Goal: Information Seeking & Learning: Find specific fact

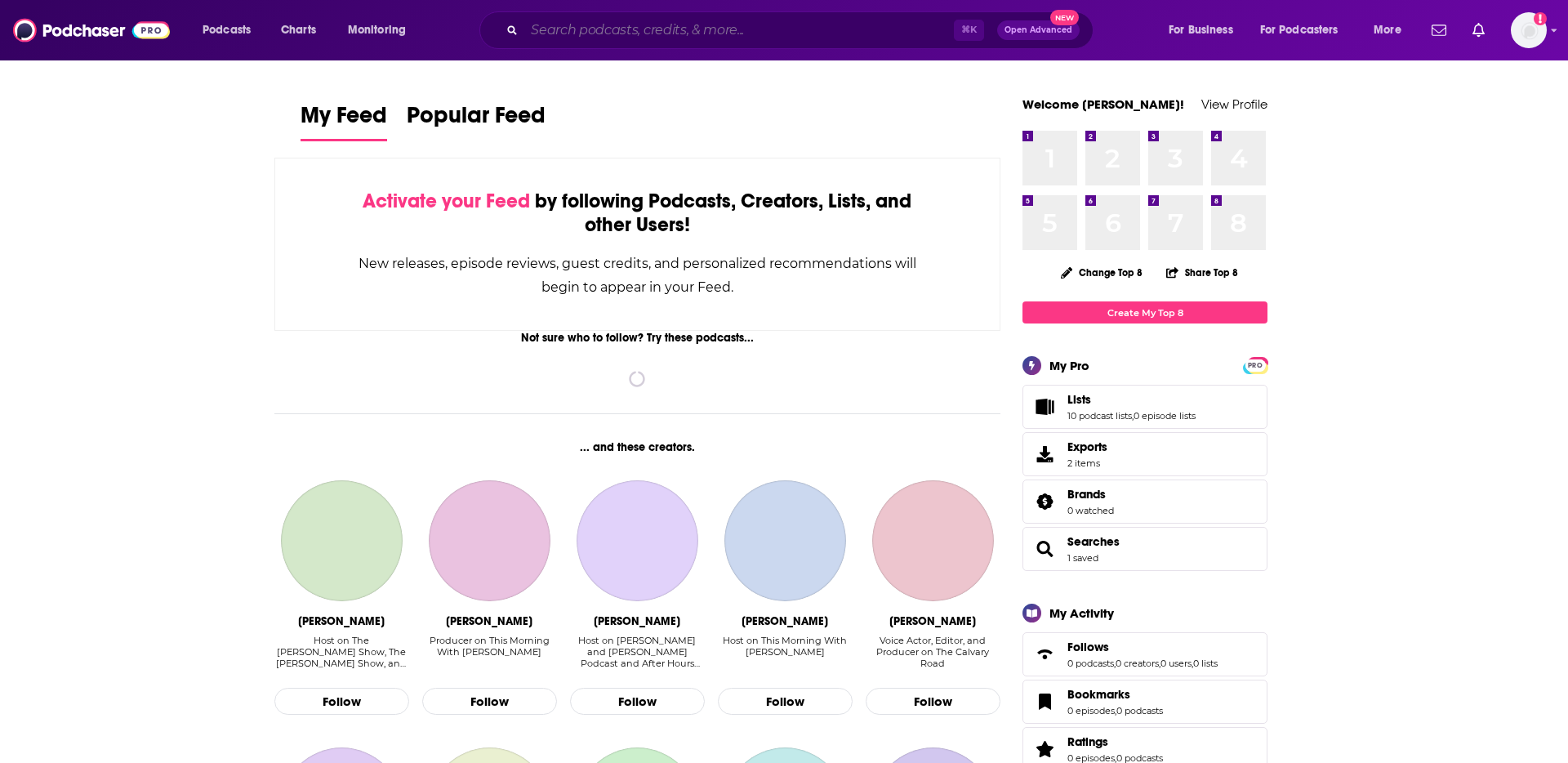
click at [606, 29] on input "Search podcasts, credits, & more..." at bounding box center [739, 30] width 430 height 26
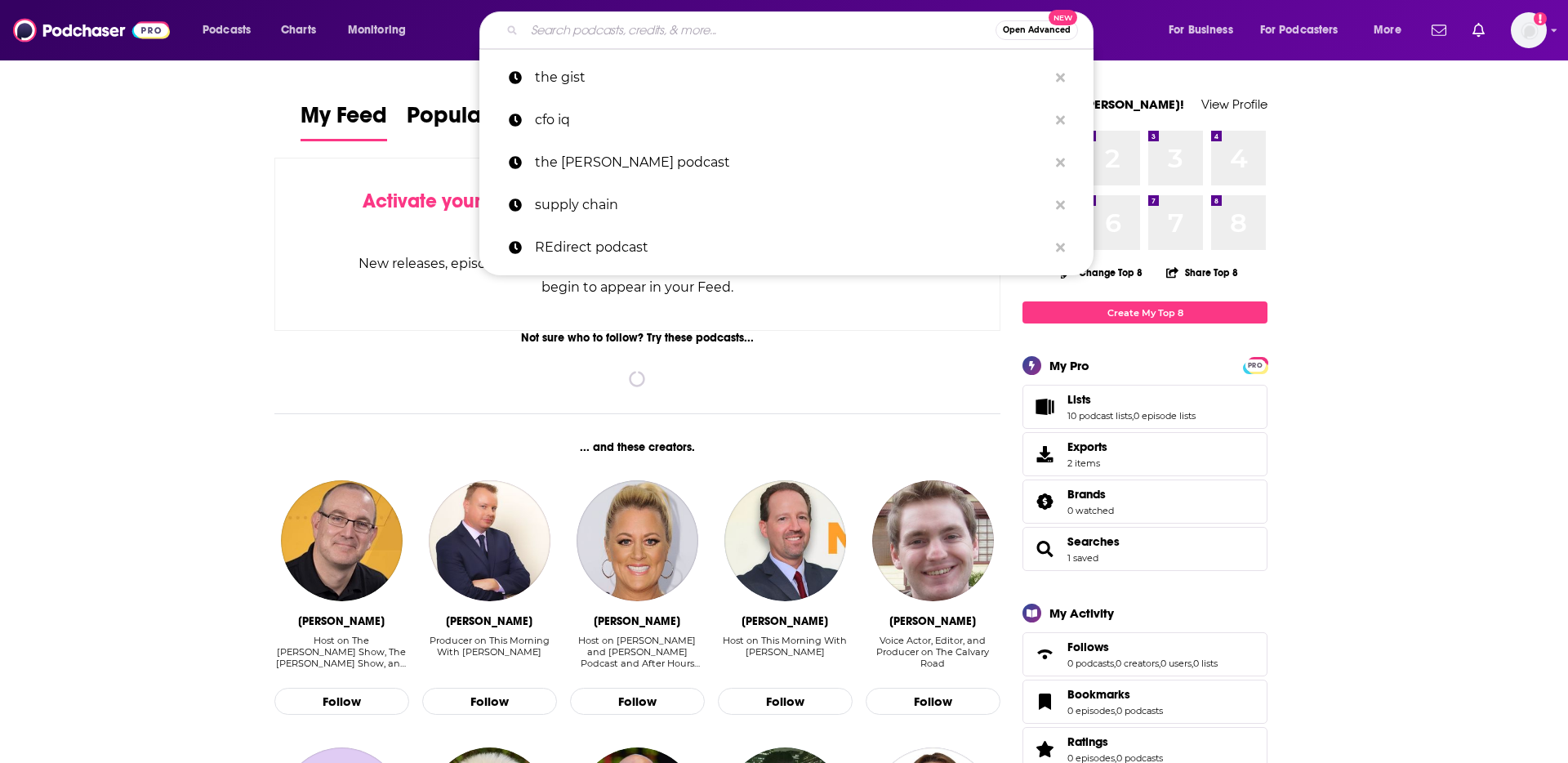
paste input "Daily Gist"
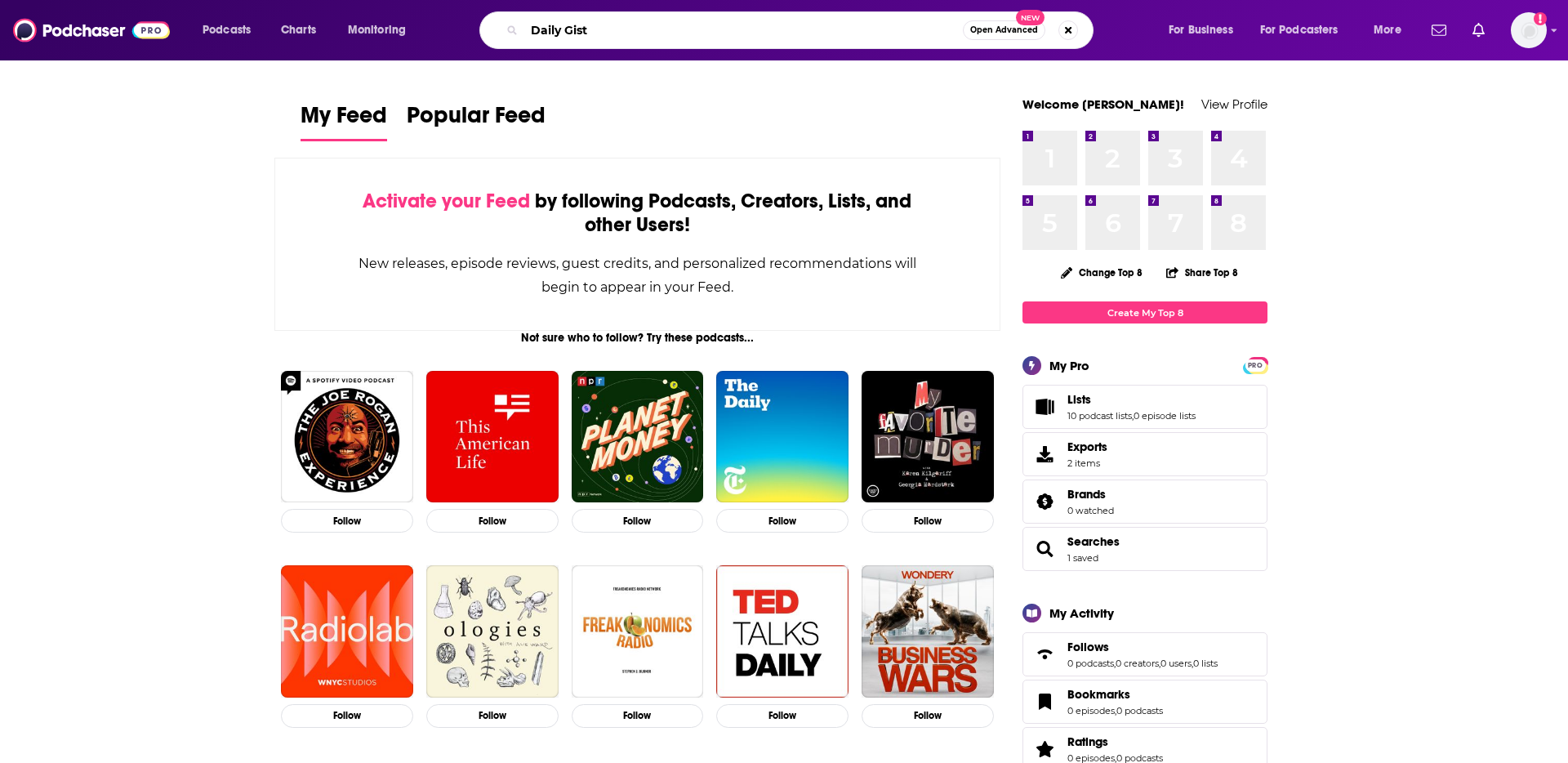
type input "Daily Gist"
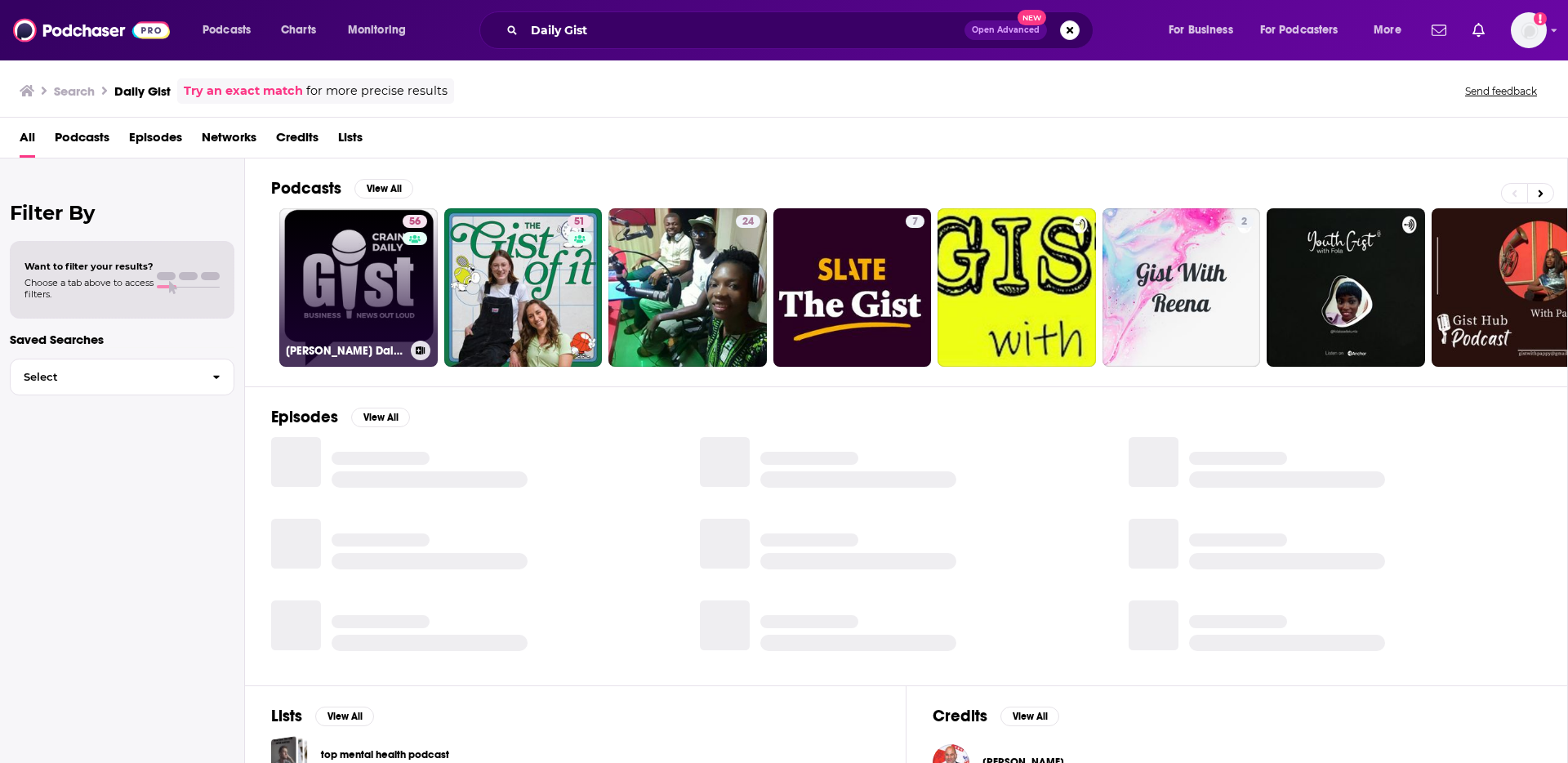
click at [338, 237] on link "56 [PERSON_NAME] Daily [PERSON_NAME]" at bounding box center [358, 288] width 158 height 158
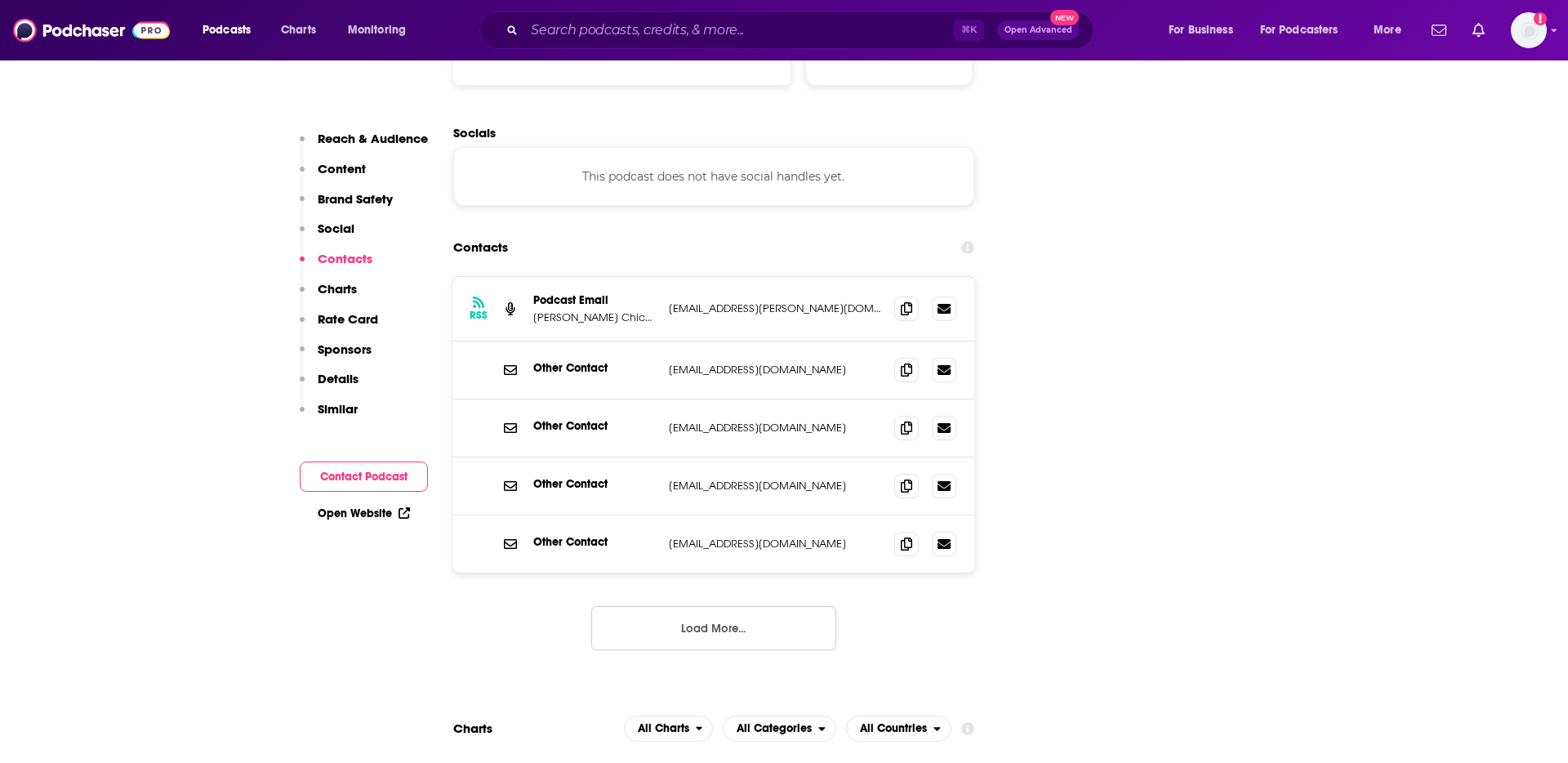
scroll to position [1864, 0]
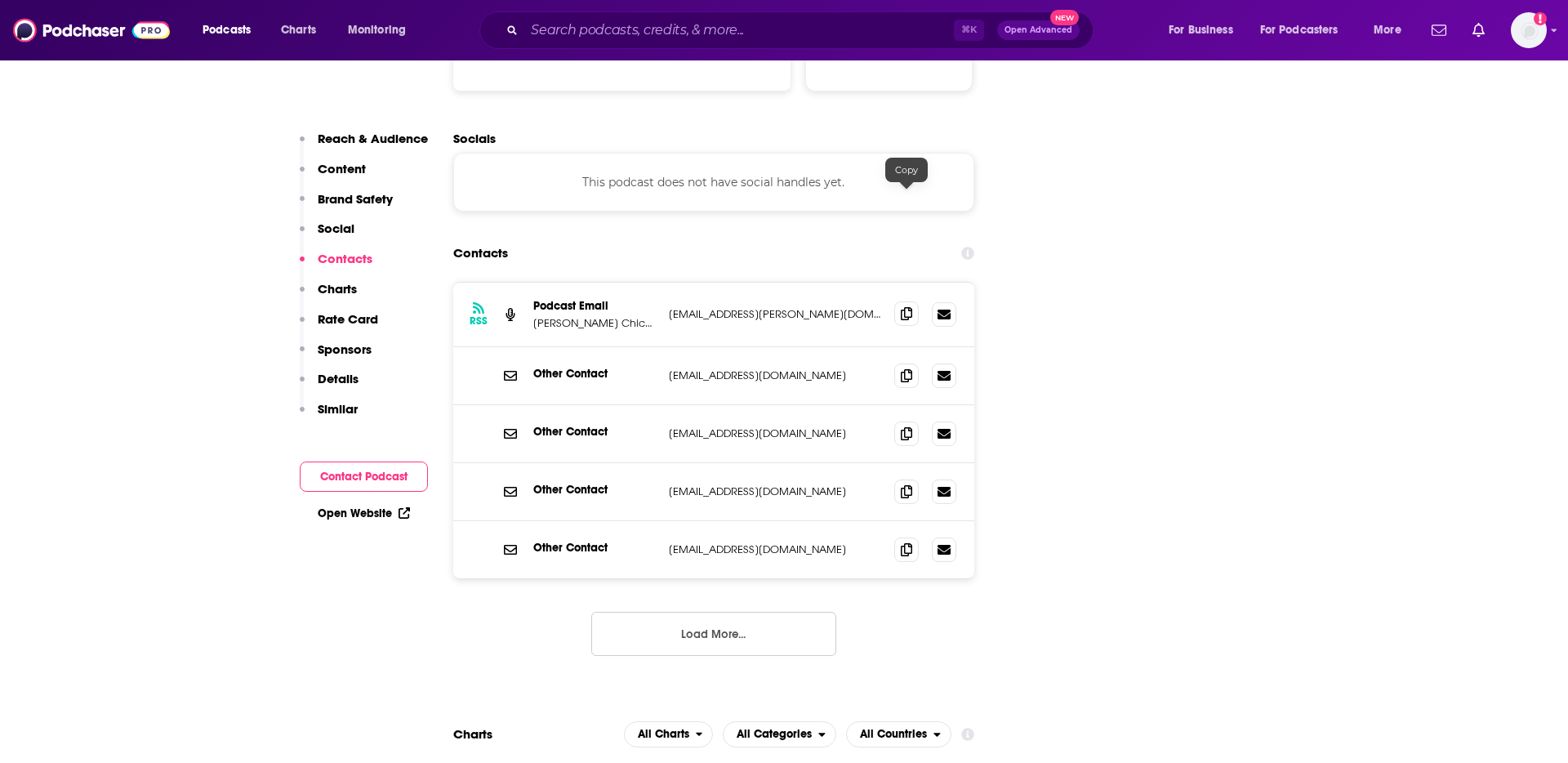
click at [909, 307] on icon at bounding box center [907, 314] width 12 height 14
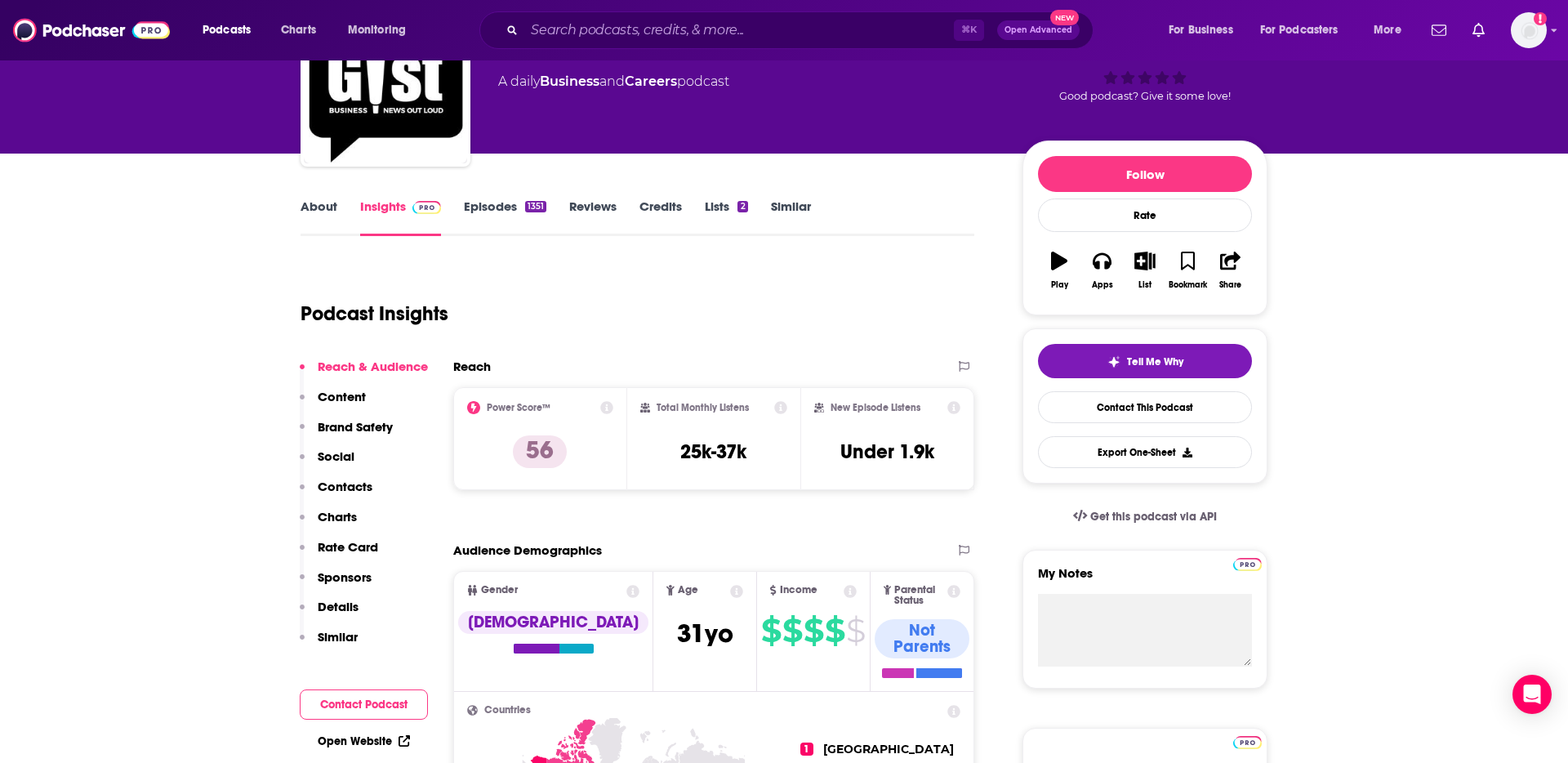
scroll to position [0, 0]
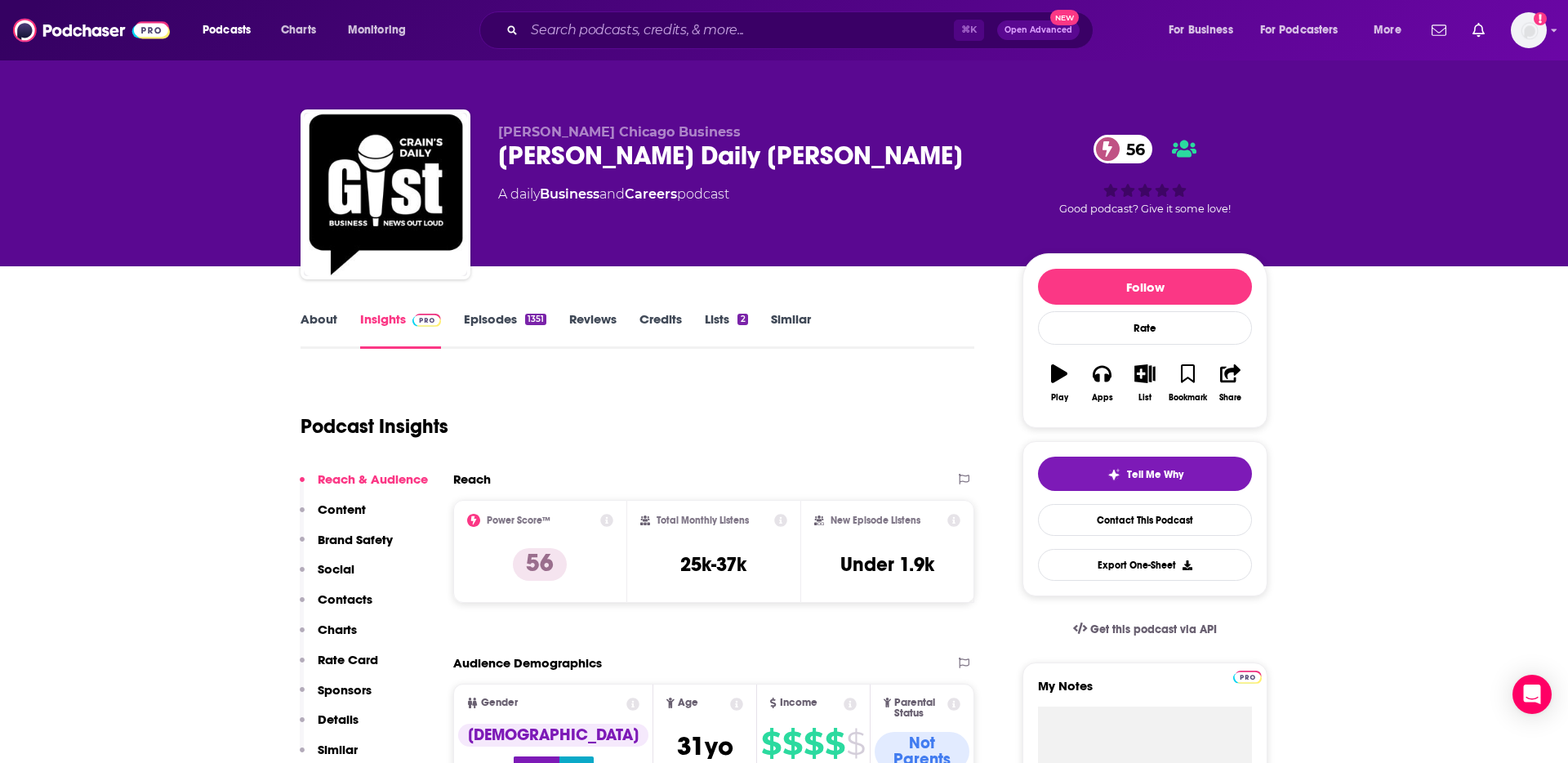
click at [326, 325] on link "About" at bounding box center [319, 329] width 37 height 38
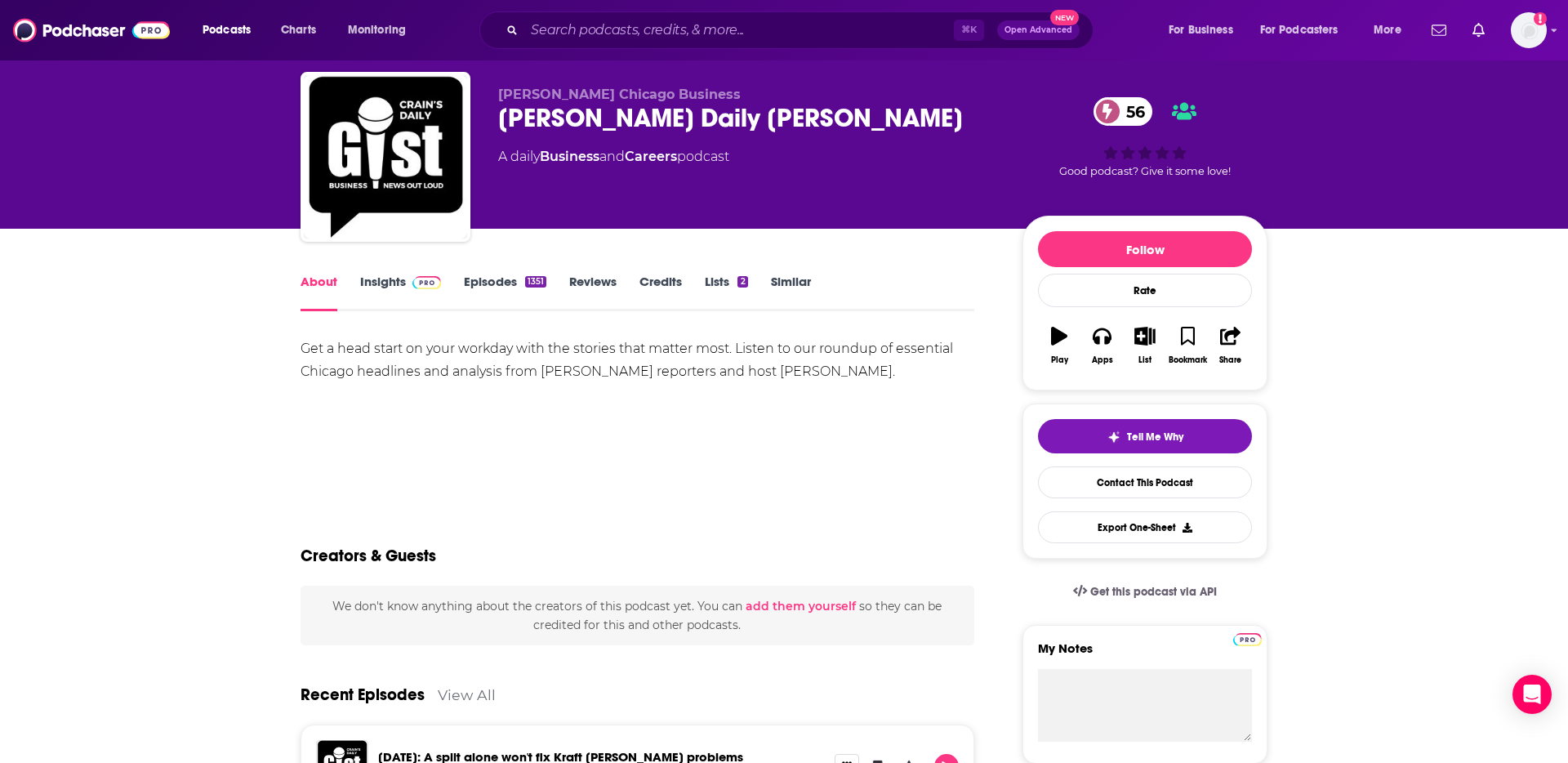
scroll to position [35, 0]
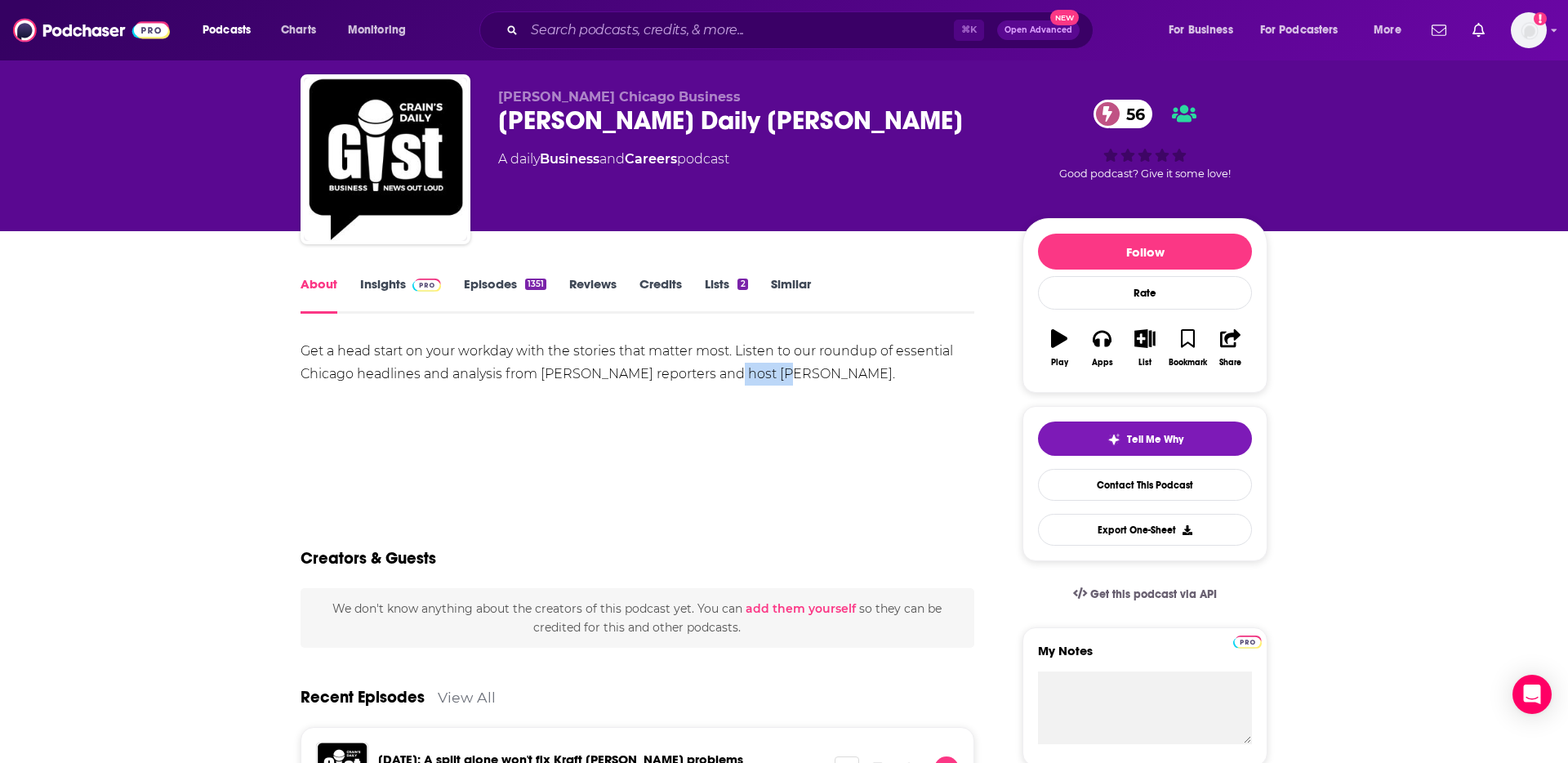
drag, startPoint x: 713, startPoint y: 371, endPoint x: 776, endPoint y: 374, distance: 63.1
click at [776, 374] on div "Get a head start on your workday with the stories that matter most. Listen to o…" at bounding box center [637, 362] width 674 height 45
copy div "[PERSON_NAME]"
